Goal: Connect with others: Connect with others

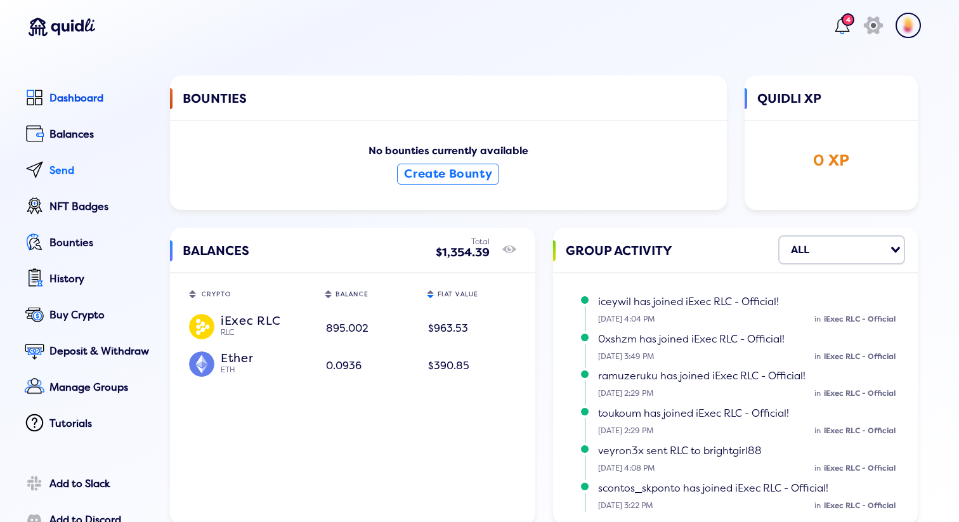
click at [63, 168] on div "Send" at bounding box center [100, 170] width 103 height 11
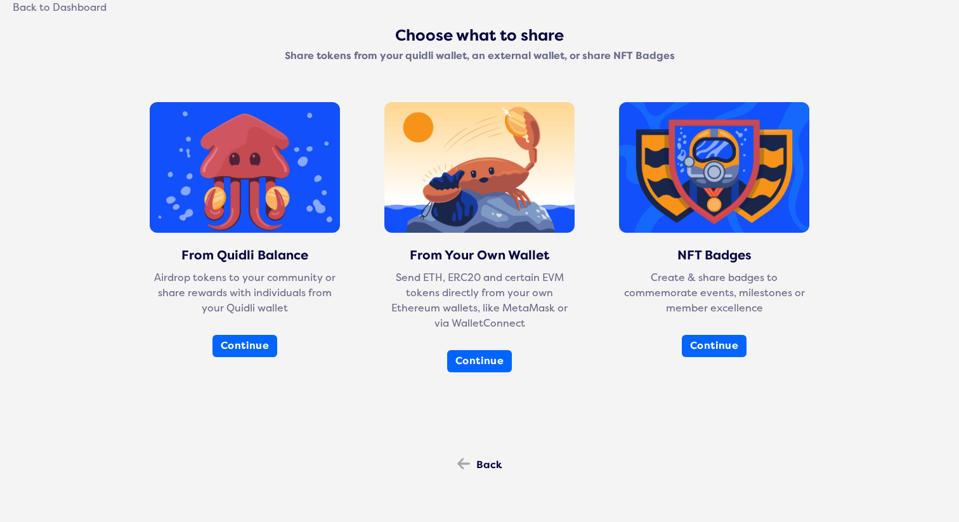
scroll to position [65, 0]
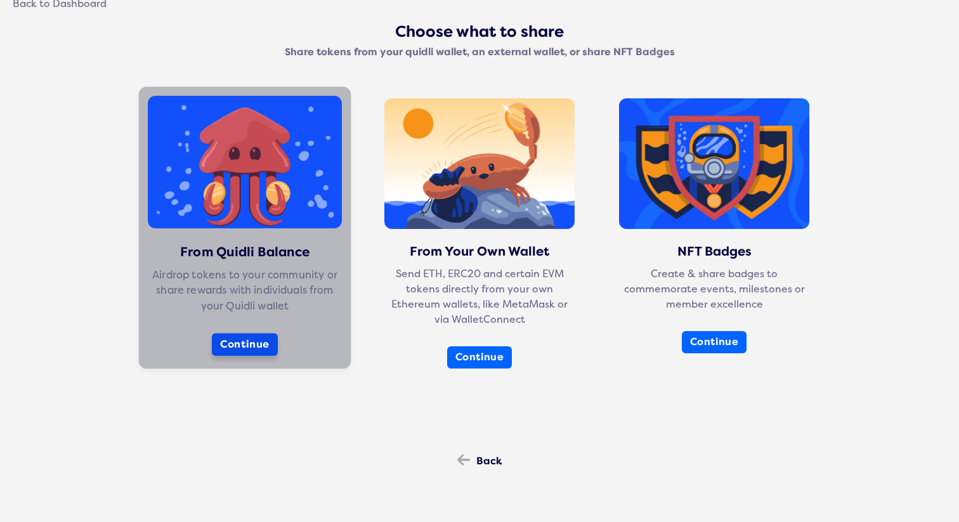
click at [242, 339] on button "Continue" at bounding box center [245, 344] width 66 height 23
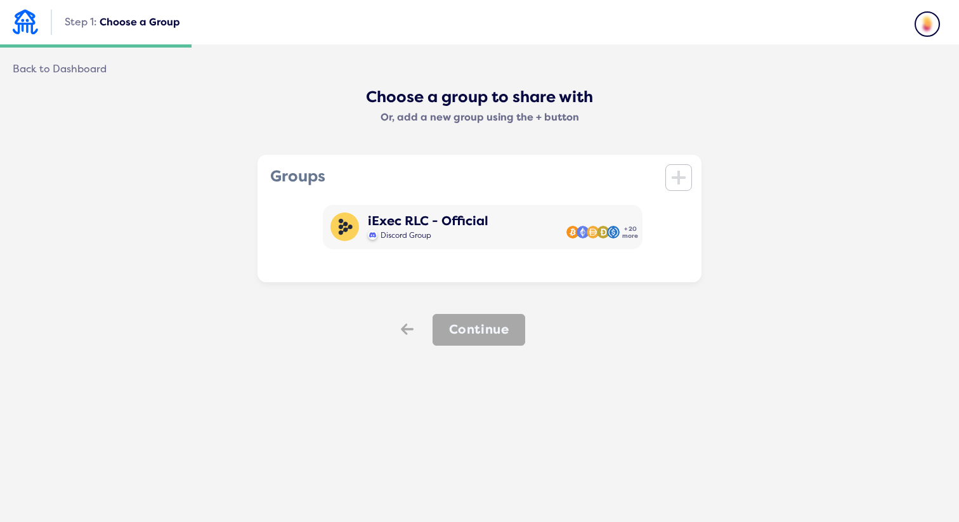
scroll to position [0, 0]
click at [675, 183] on icon "icon" at bounding box center [679, 178] width 14 height 18
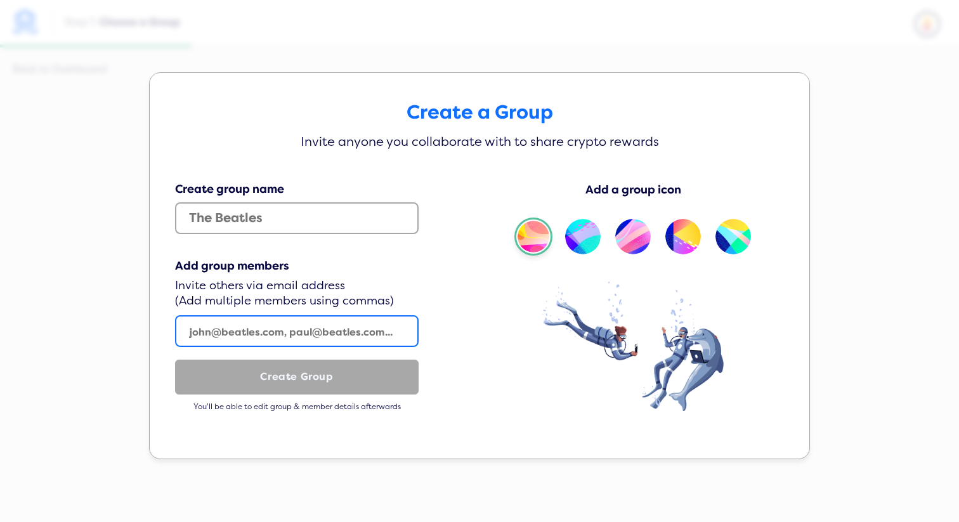
click at [213, 331] on input "text" at bounding box center [297, 331] width 244 height 32
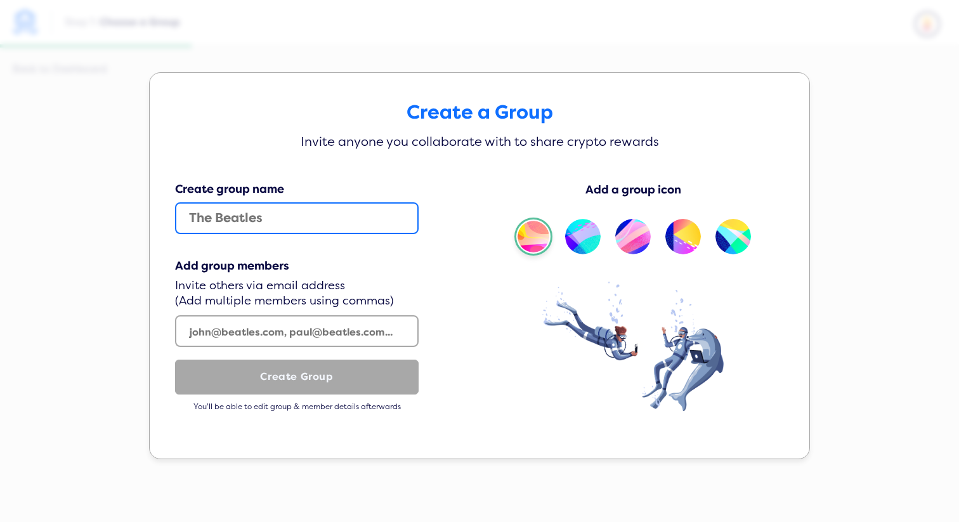
click at [226, 219] on input "text" at bounding box center [297, 218] width 244 height 32
type input "iExec"
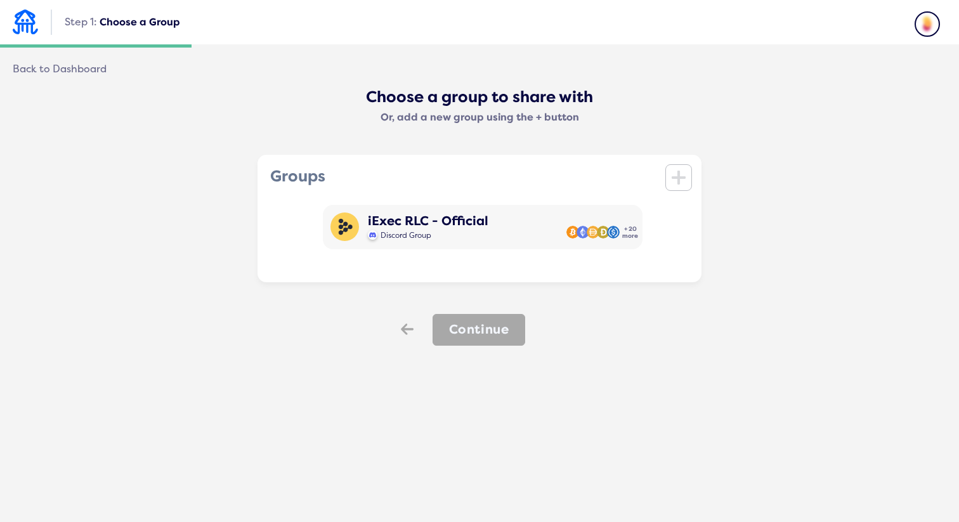
click at [899, 81] on div "Create a Group Invite anyone you collaborate with to share crypto rewards Creat…" at bounding box center [479, 253] width 959 height 522
click at [672, 176] on icon "icon" at bounding box center [679, 178] width 14 height 18
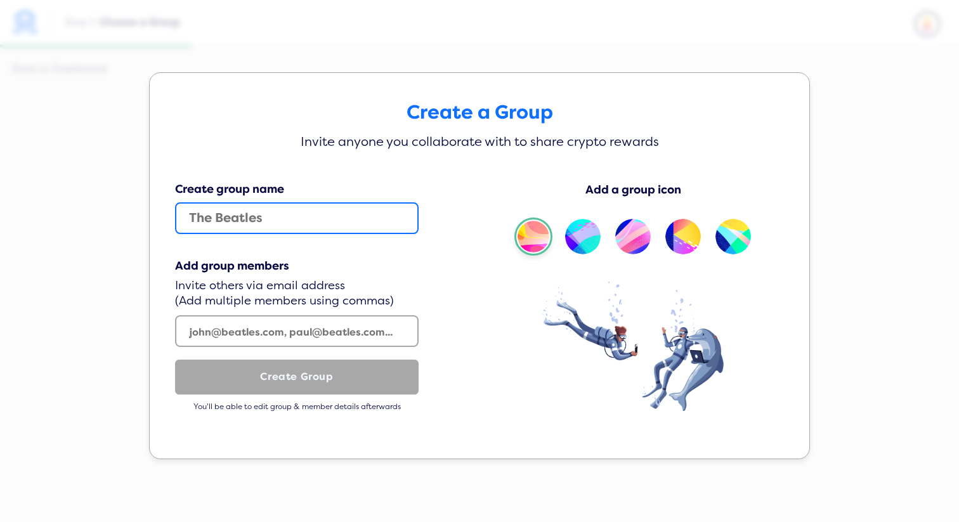
click at [311, 225] on input "text" at bounding box center [297, 218] width 244 height 32
type input "iExec"
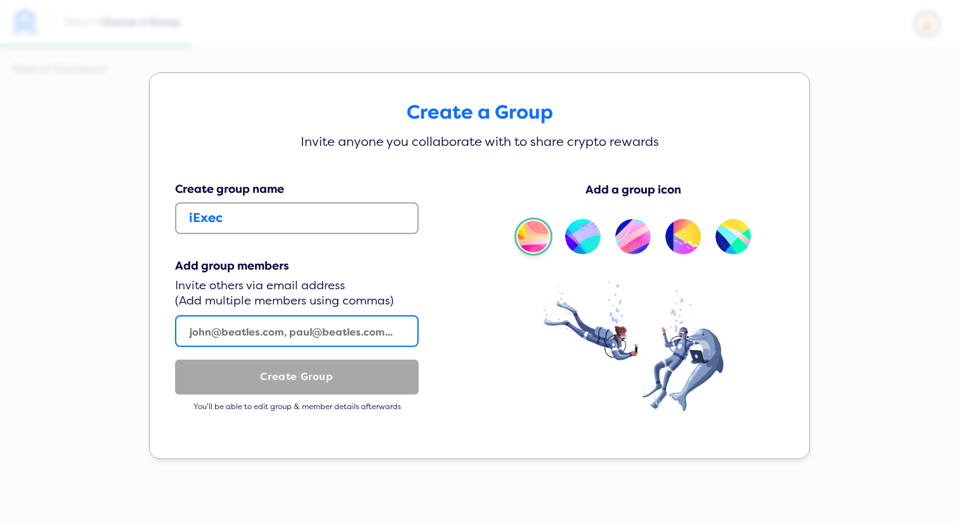
click at [231, 342] on input "text" at bounding box center [297, 331] width 244 height 32
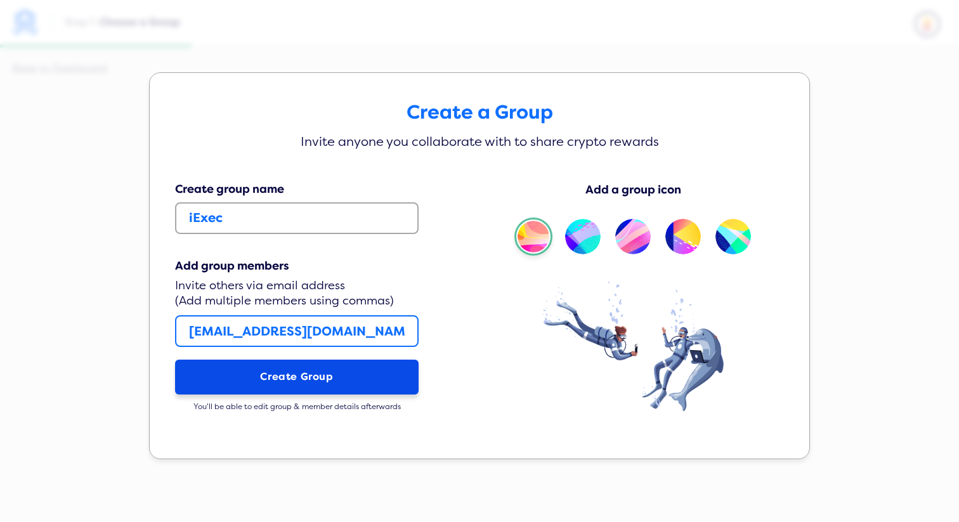
type input "[EMAIL_ADDRESS][DOMAIN_NAME]"
click at [273, 381] on button "Create Group" at bounding box center [297, 377] width 244 height 35
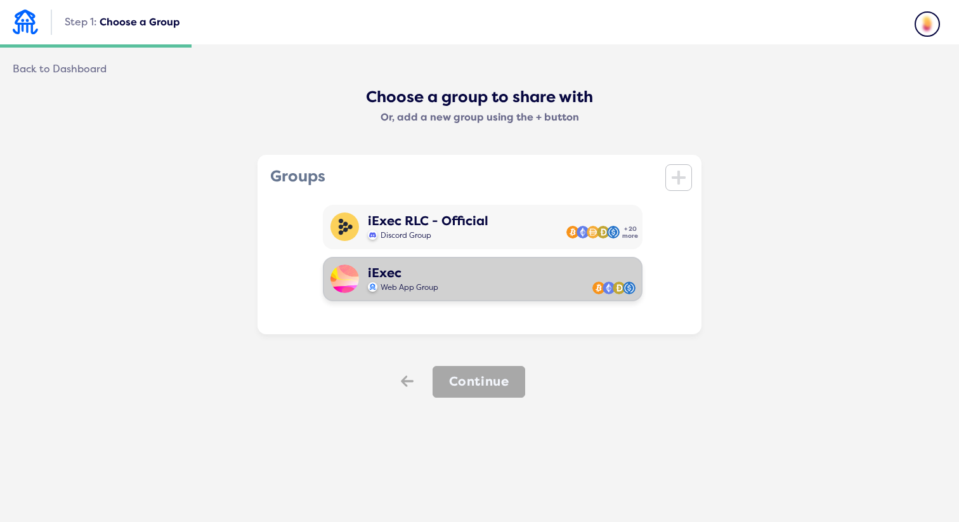
click at [428, 280] on div "iExec" at bounding box center [403, 273] width 70 height 15
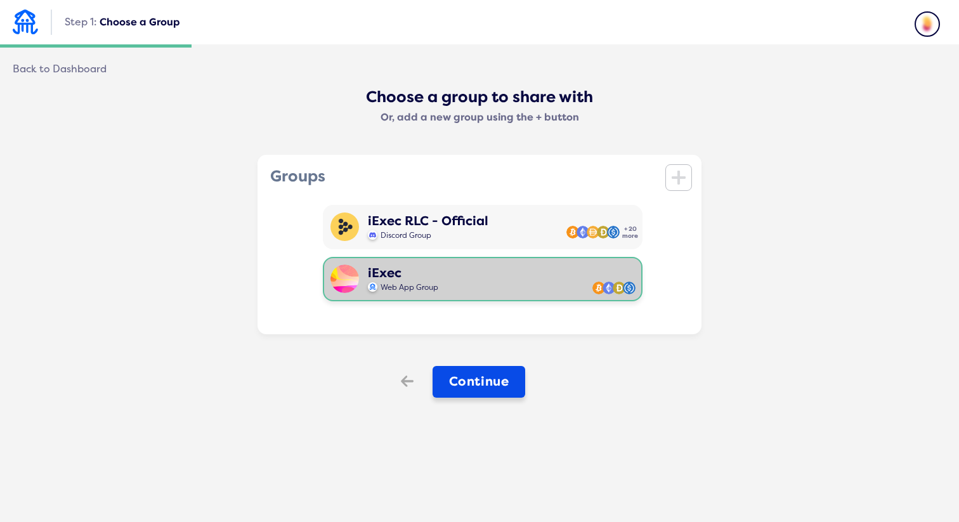
click at [473, 379] on button "Continue" at bounding box center [479, 382] width 93 height 32
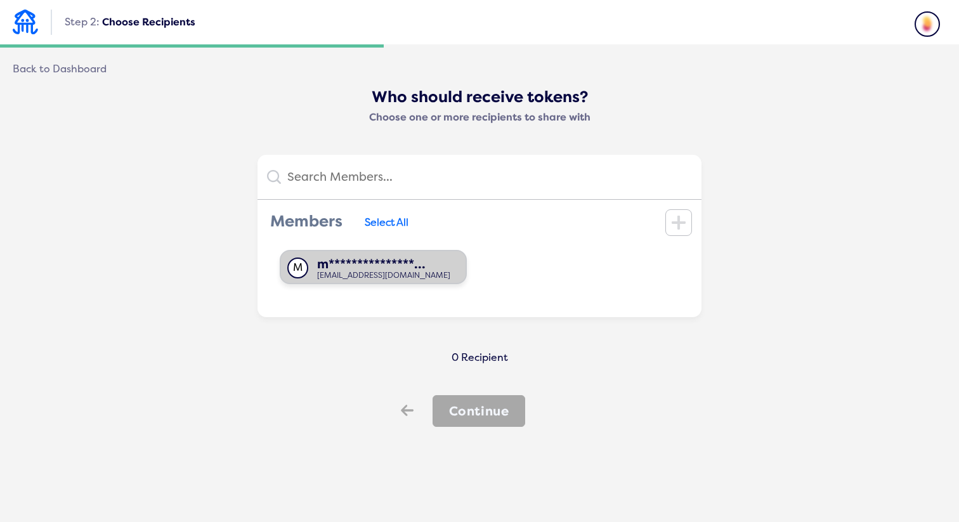
click at [409, 273] on div "[EMAIL_ADDRESS][DOMAIN_NAME]" at bounding box center [383, 276] width 133 height 9
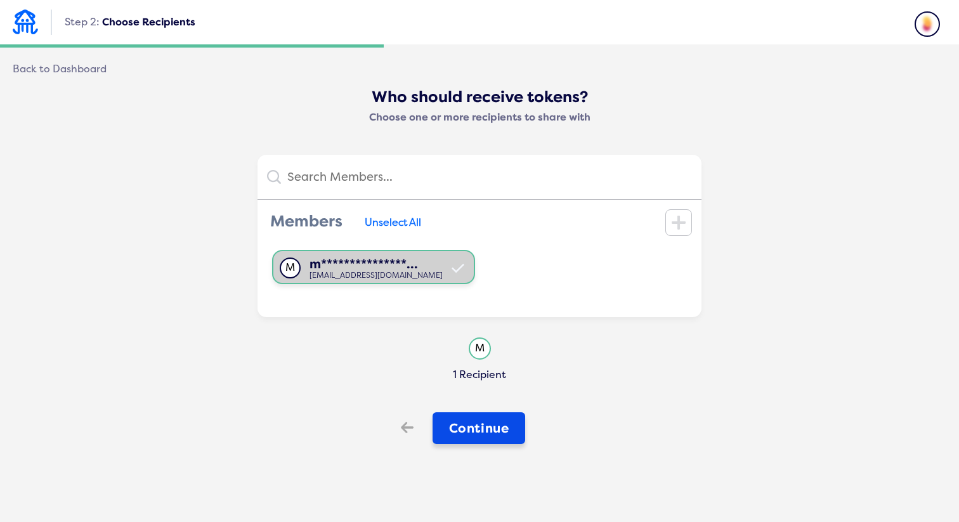
click at [474, 426] on button "Continue" at bounding box center [479, 428] width 93 height 32
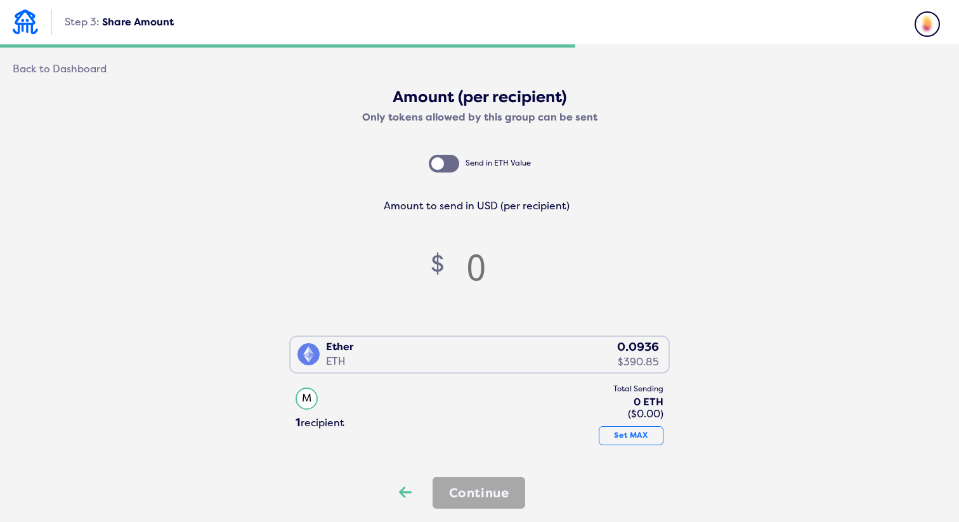
click at [400, 490] on icon "Back" at bounding box center [405, 492] width 13 height 18
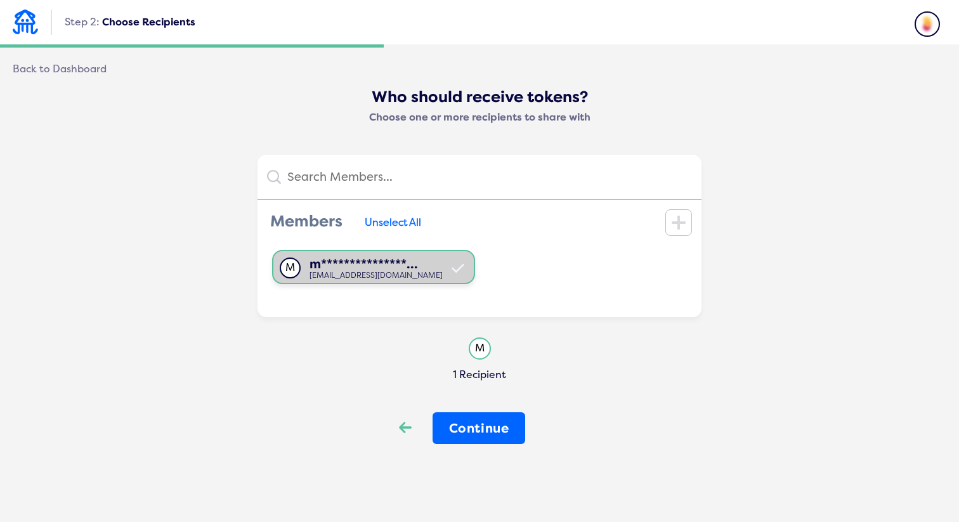
click at [407, 434] on icon "Back" at bounding box center [405, 428] width 13 height 18
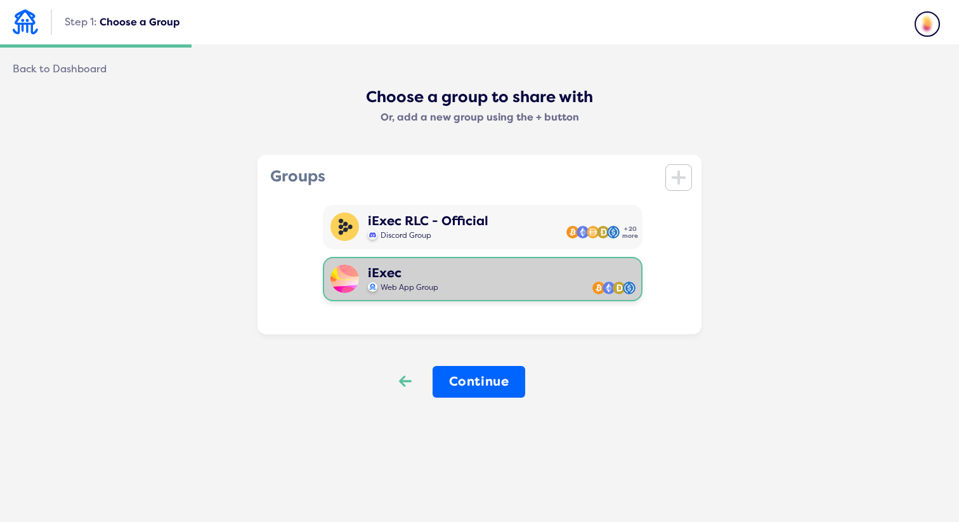
click at [409, 377] on icon "Back" at bounding box center [405, 381] width 13 height 18
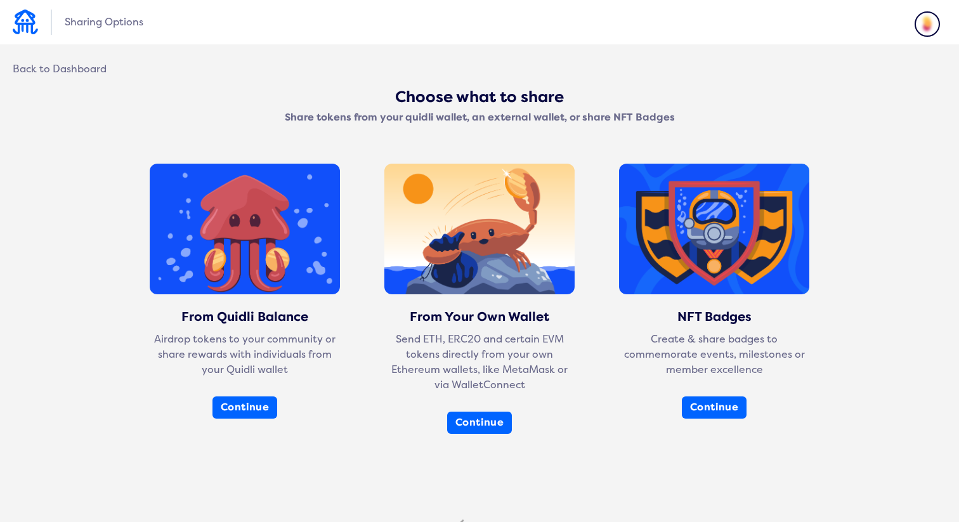
click at [26, 18] on img at bounding box center [25, 22] width 25 height 25
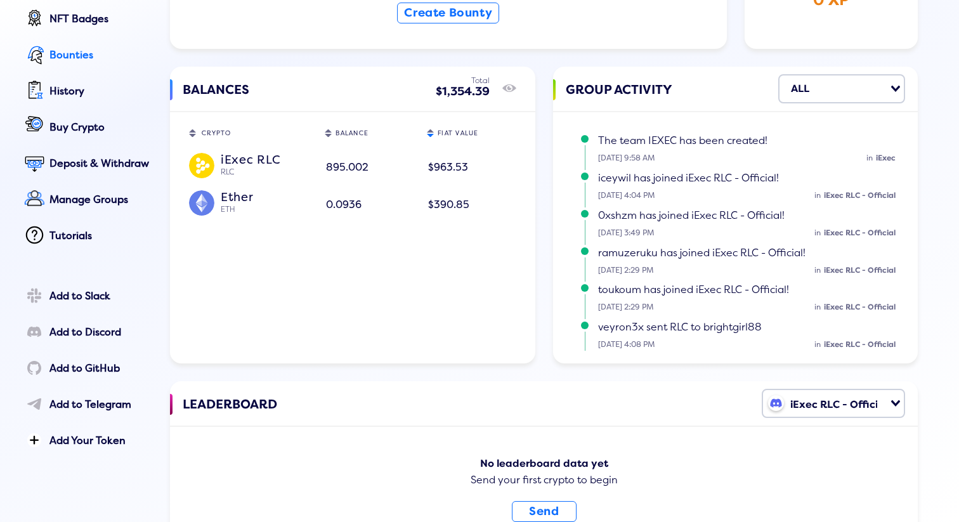
scroll to position [283, 0]
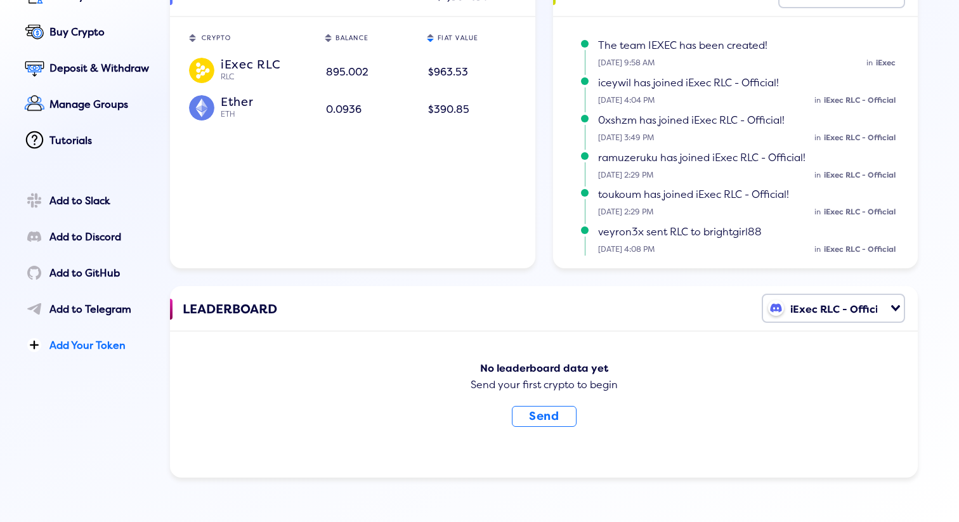
click at [74, 345] on div "Add Your Token" at bounding box center [100, 345] width 103 height 11
click at [103, 306] on div "Add to Telegram" at bounding box center [100, 309] width 103 height 11
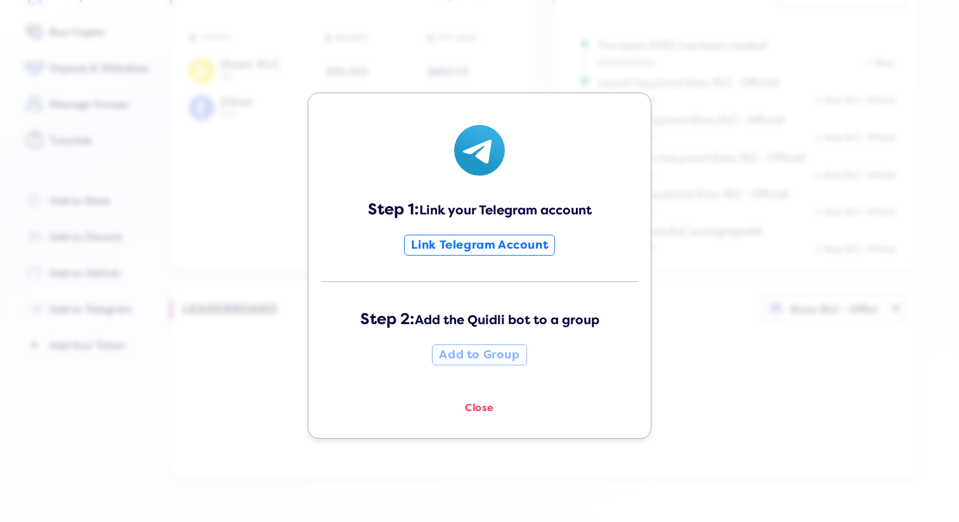
click at [167, 401] on div "Step 1: Link your Telegram account Link Telegram Account Step 2: Add the Quidli…" at bounding box center [479, 261] width 959 height 522
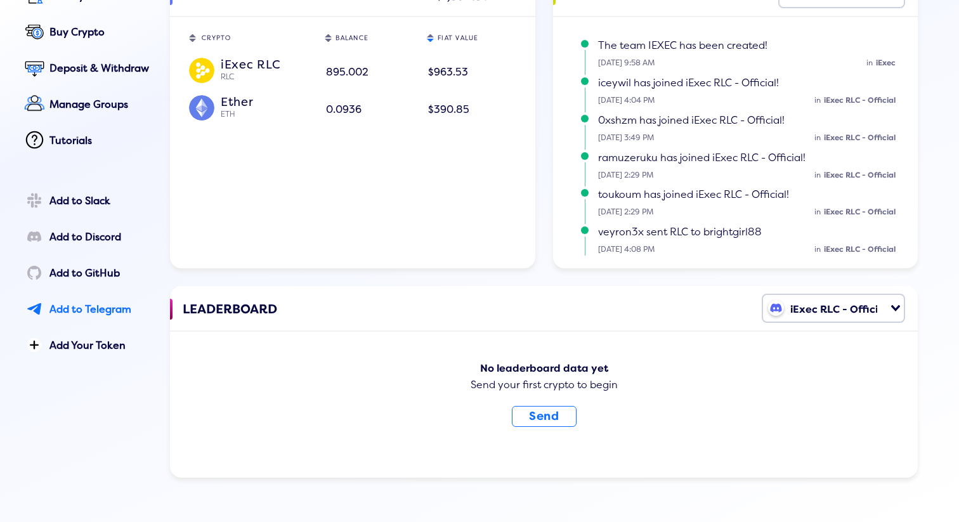
click at [88, 311] on div "Add to Telegram" at bounding box center [100, 309] width 103 height 11
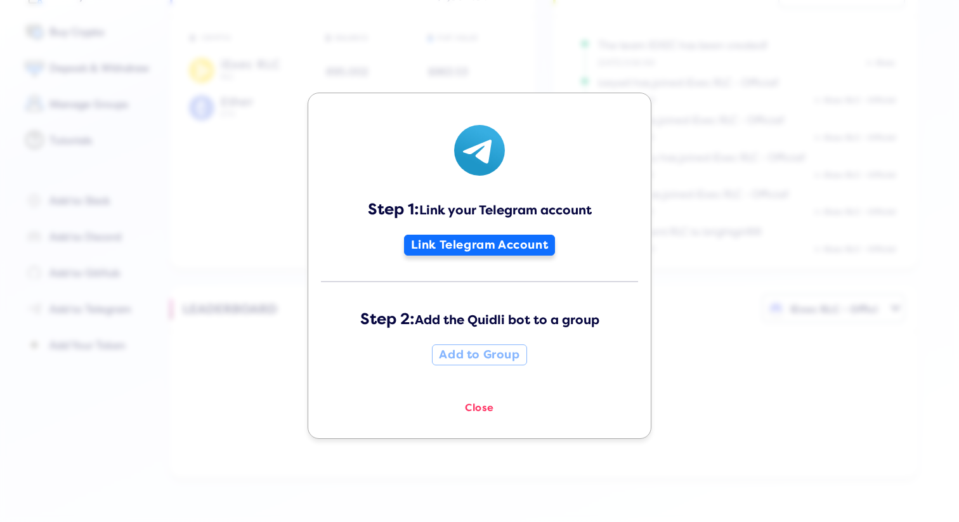
click at [465, 252] on button "Link Telegram Account" at bounding box center [480, 245] width 152 height 21
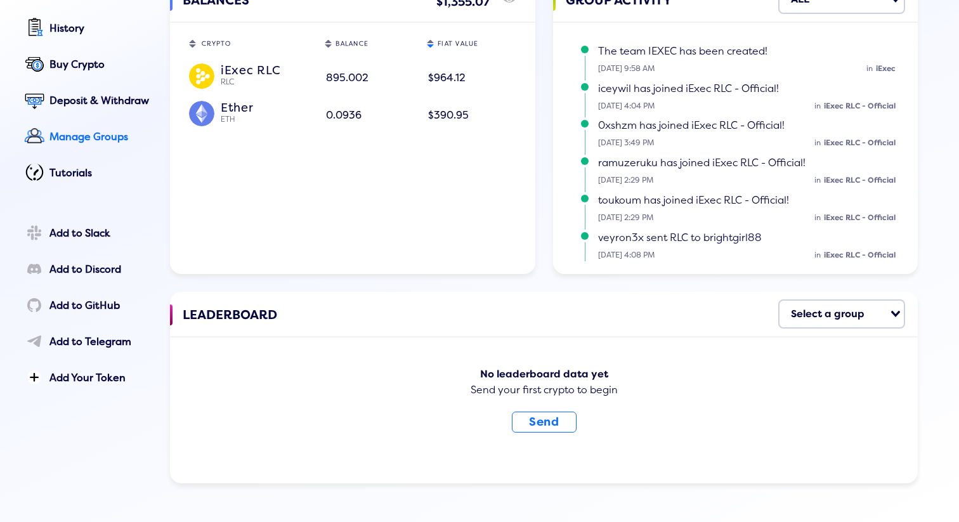
scroll to position [256, 0]
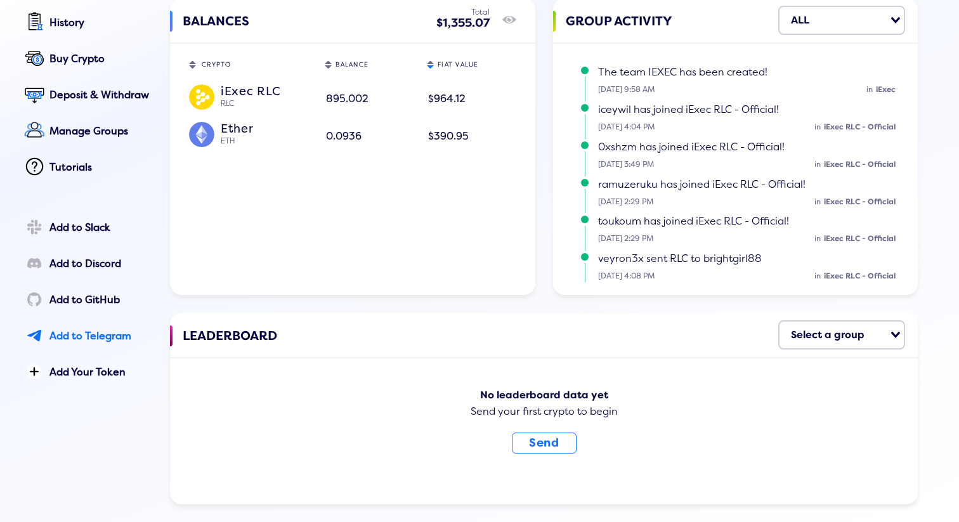
click at [90, 331] on div "Add to Telegram" at bounding box center [100, 336] width 103 height 11
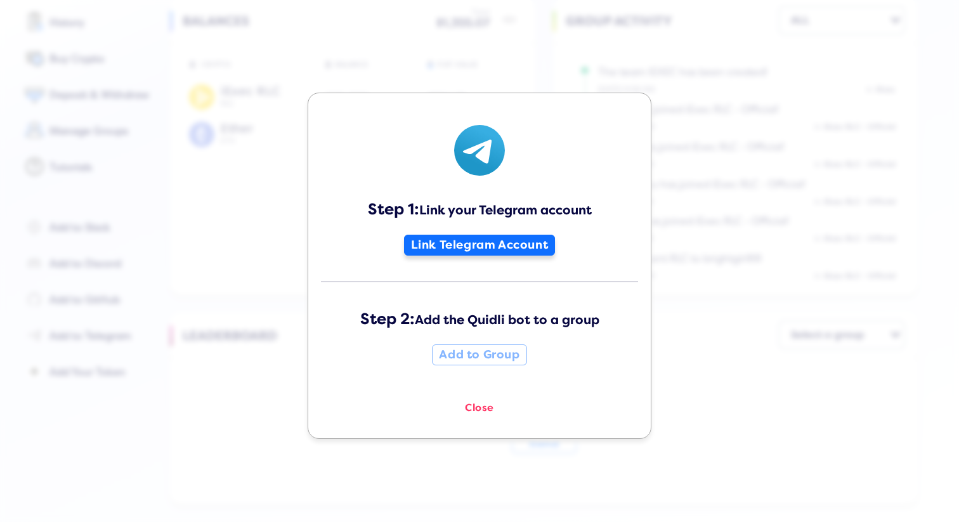
click at [503, 242] on button "Link Telegram Account" at bounding box center [480, 245] width 152 height 21
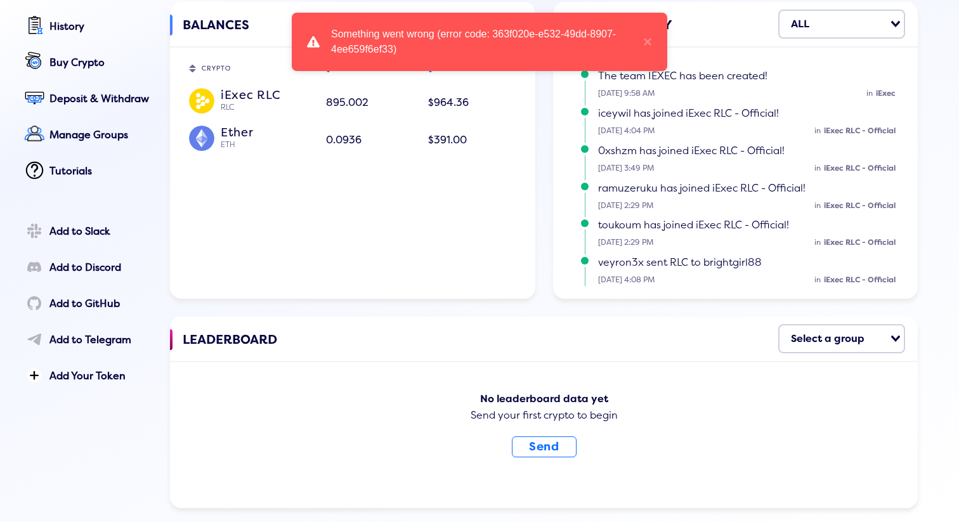
scroll to position [247, 0]
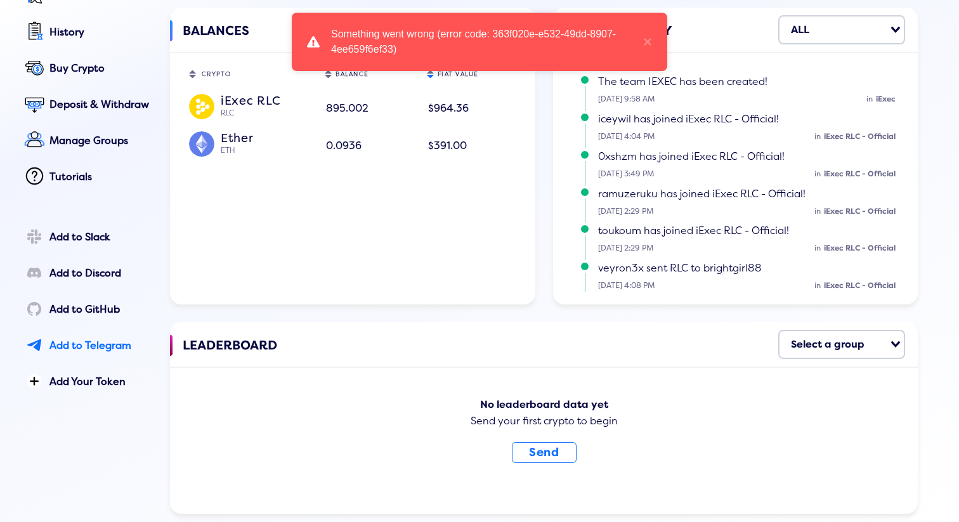
click at [50, 340] on div "Add to Telegram" at bounding box center [100, 345] width 103 height 11
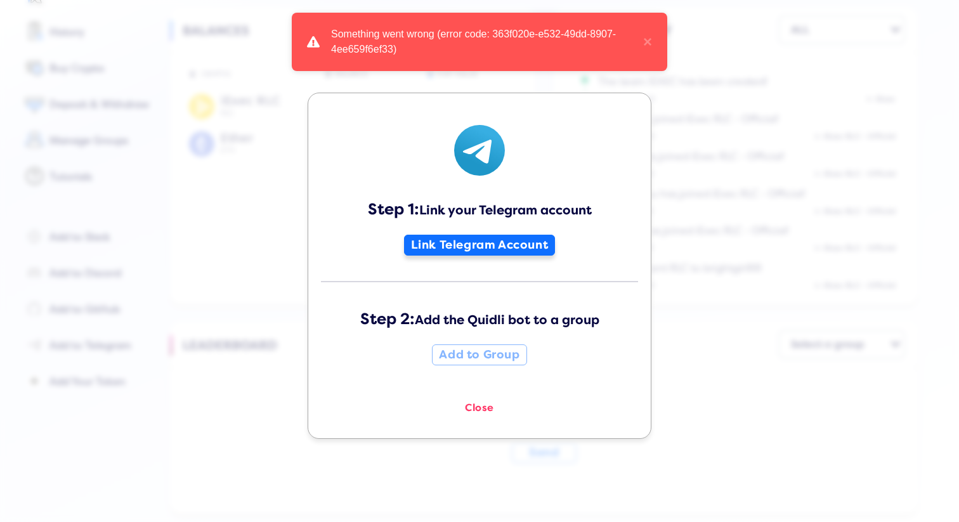
click at [412, 248] on button "Link Telegram Account" at bounding box center [480, 245] width 152 height 21
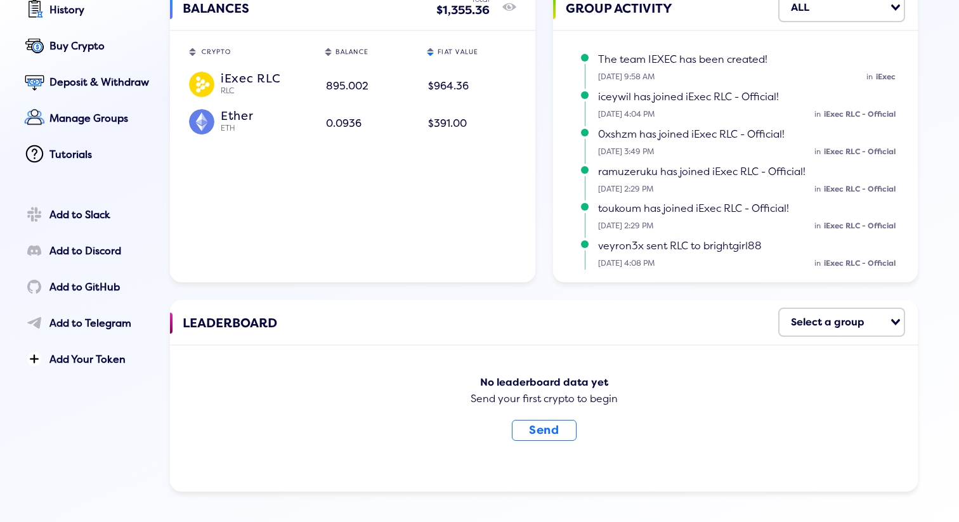
scroll to position [283, 0]
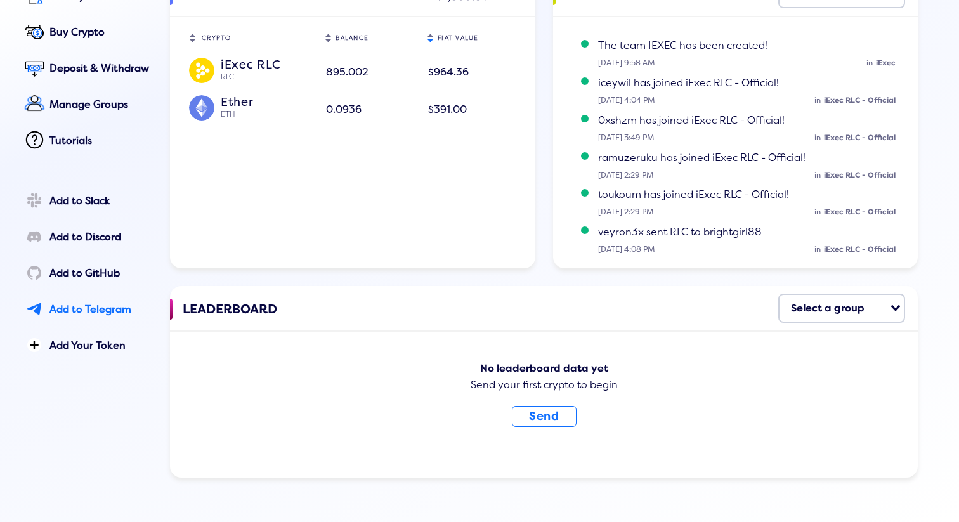
click at [102, 309] on div "Add to Telegram" at bounding box center [100, 309] width 103 height 11
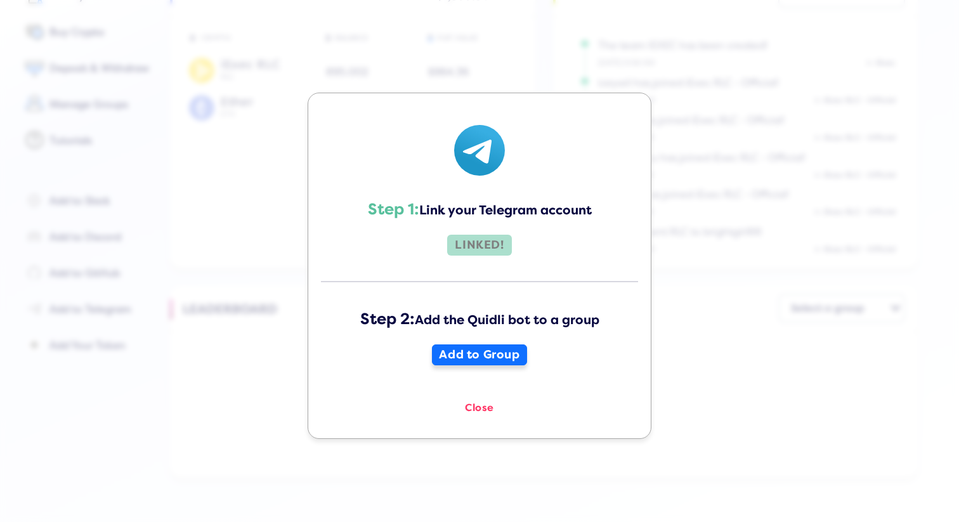
click at [444, 351] on button "Add to Group" at bounding box center [479, 354] width 95 height 21
